Goal: Information Seeking & Learning: Learn about a topic

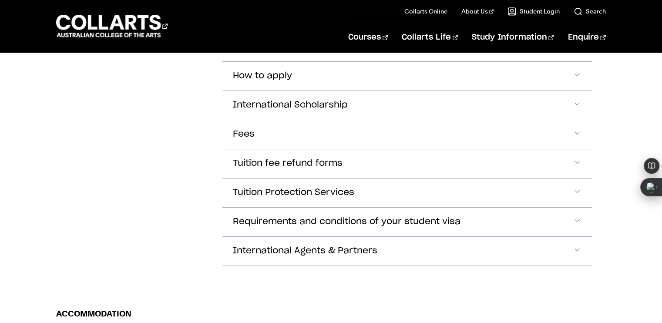
scroll to position [1111, 0]
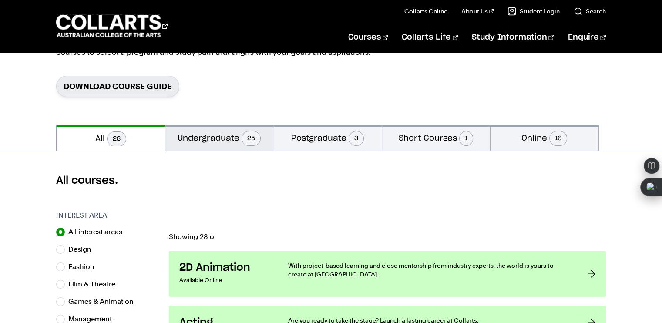
scroll to position [4241, 0]
click at [204, 141] on button "Undergraduate 25" at bounding box center [219, 138] width 108 height 26
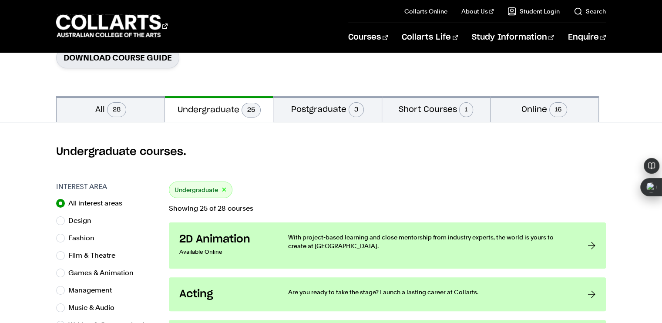
scroll to position [131, 0]
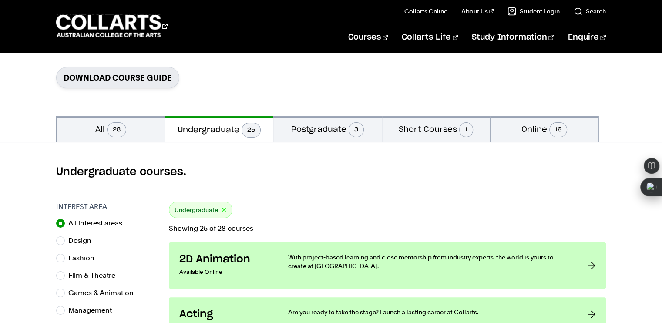
scroll to position [122, 0]
